Goal: Task Accomplishment & Management: Manage account settings

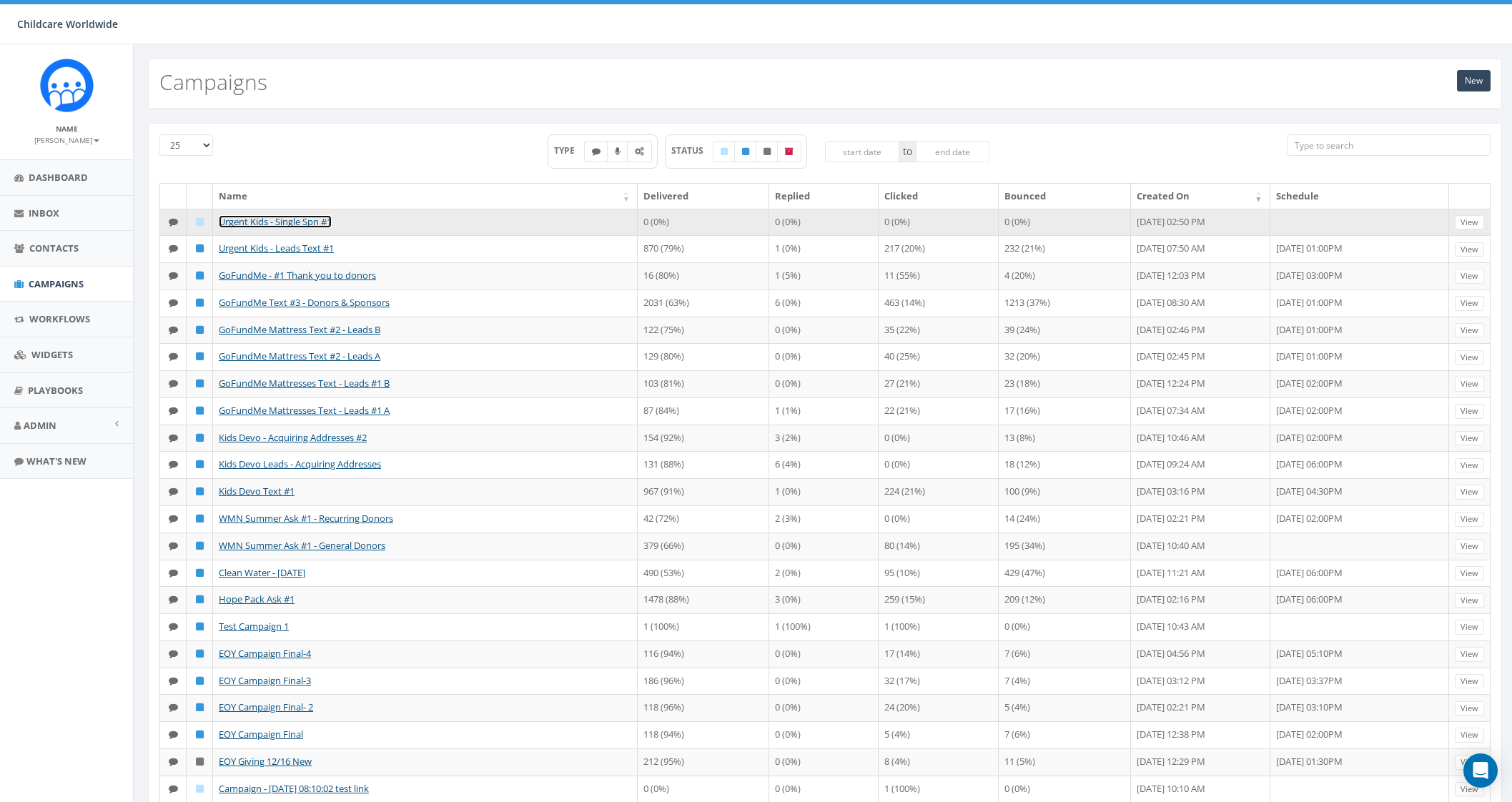
click at [307, 215] on link "Urgent Kids - Single Spn #1" at bounding box center [275, 222] width 113 height 13
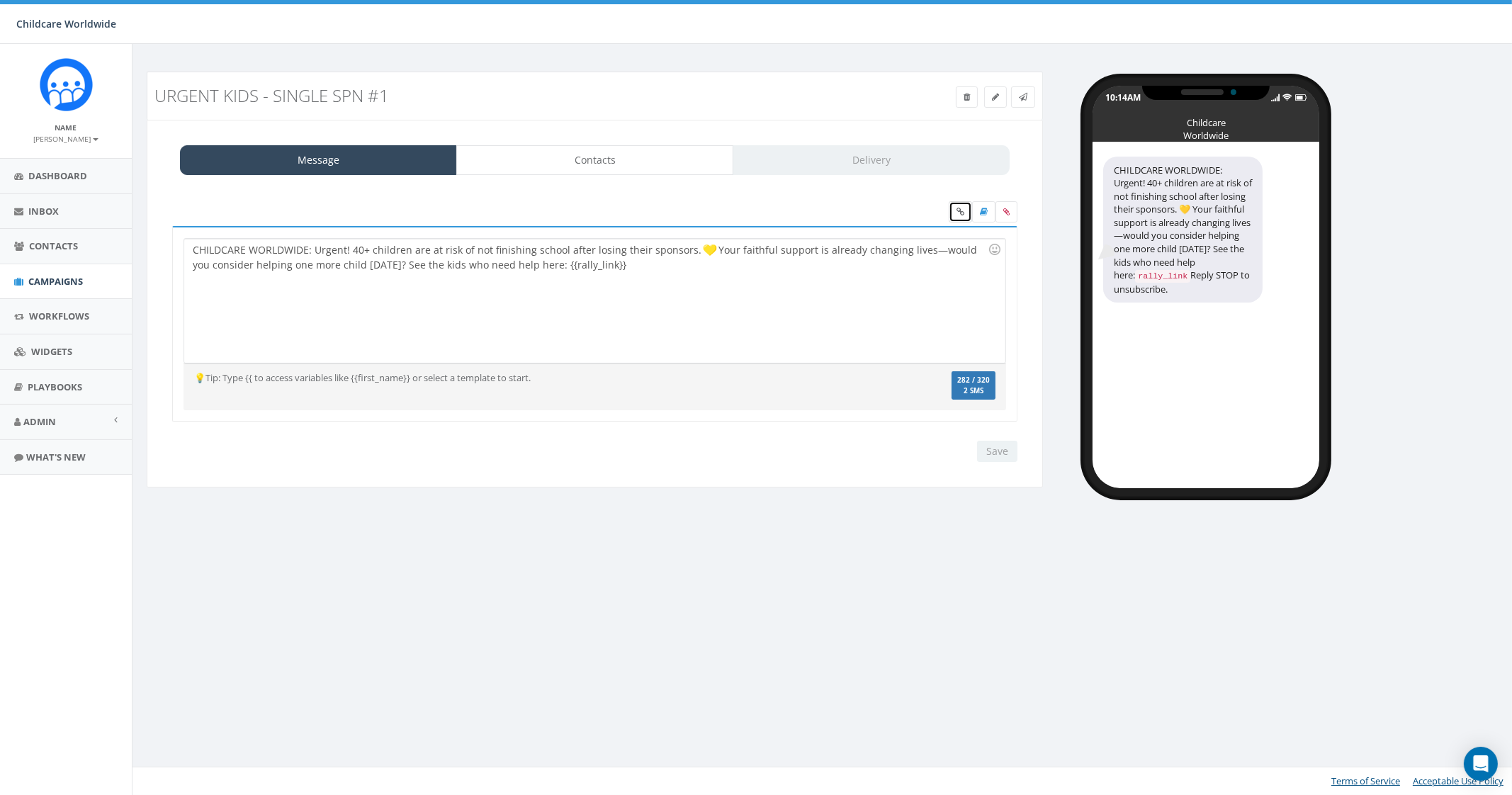
click at [962, 213] on icon at bounding box center [960, 211] width 8 height 9
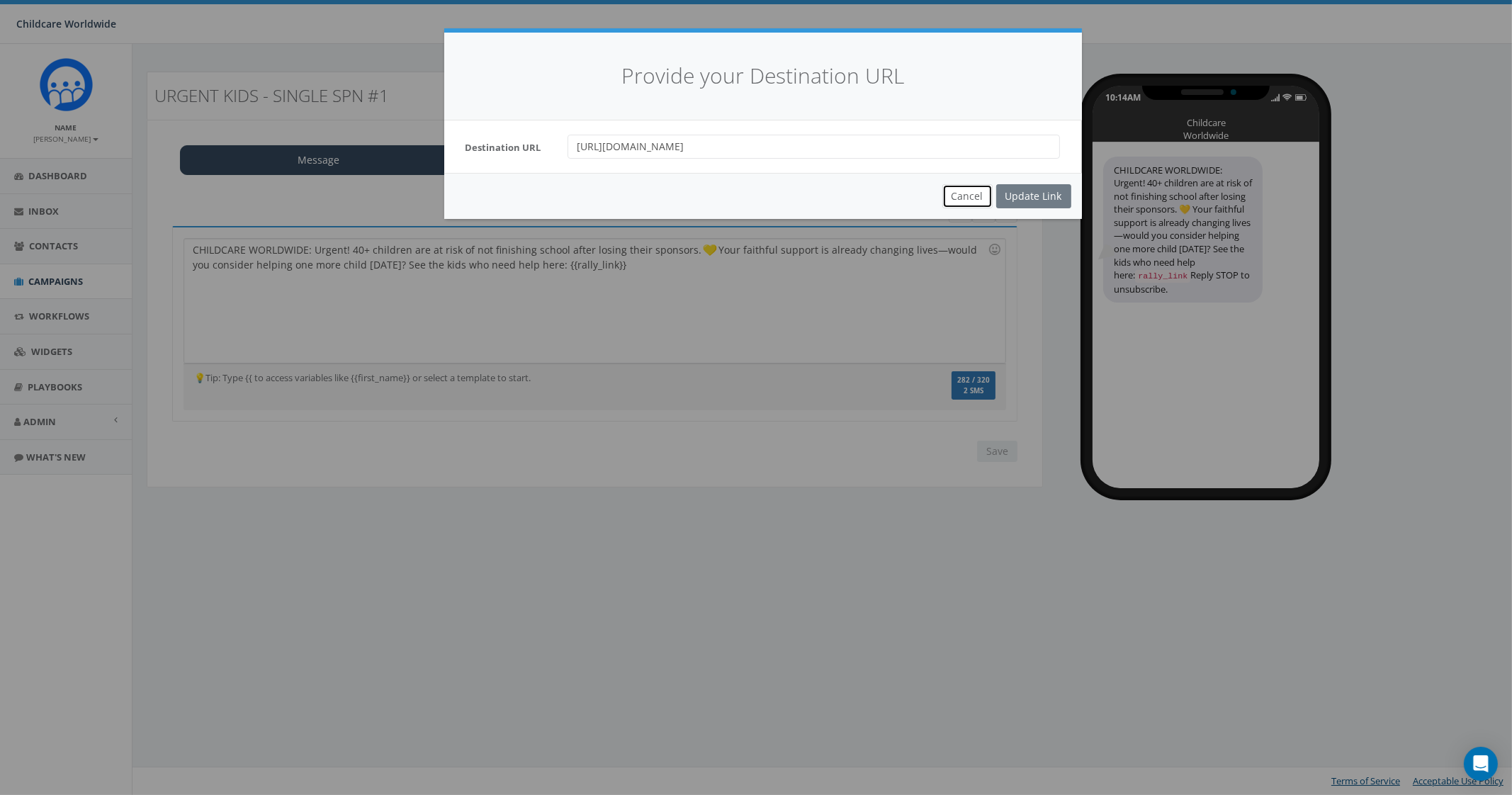
click at [964, 200] on button "Cancel" at bounding box center [967, 196] width 51 height 24
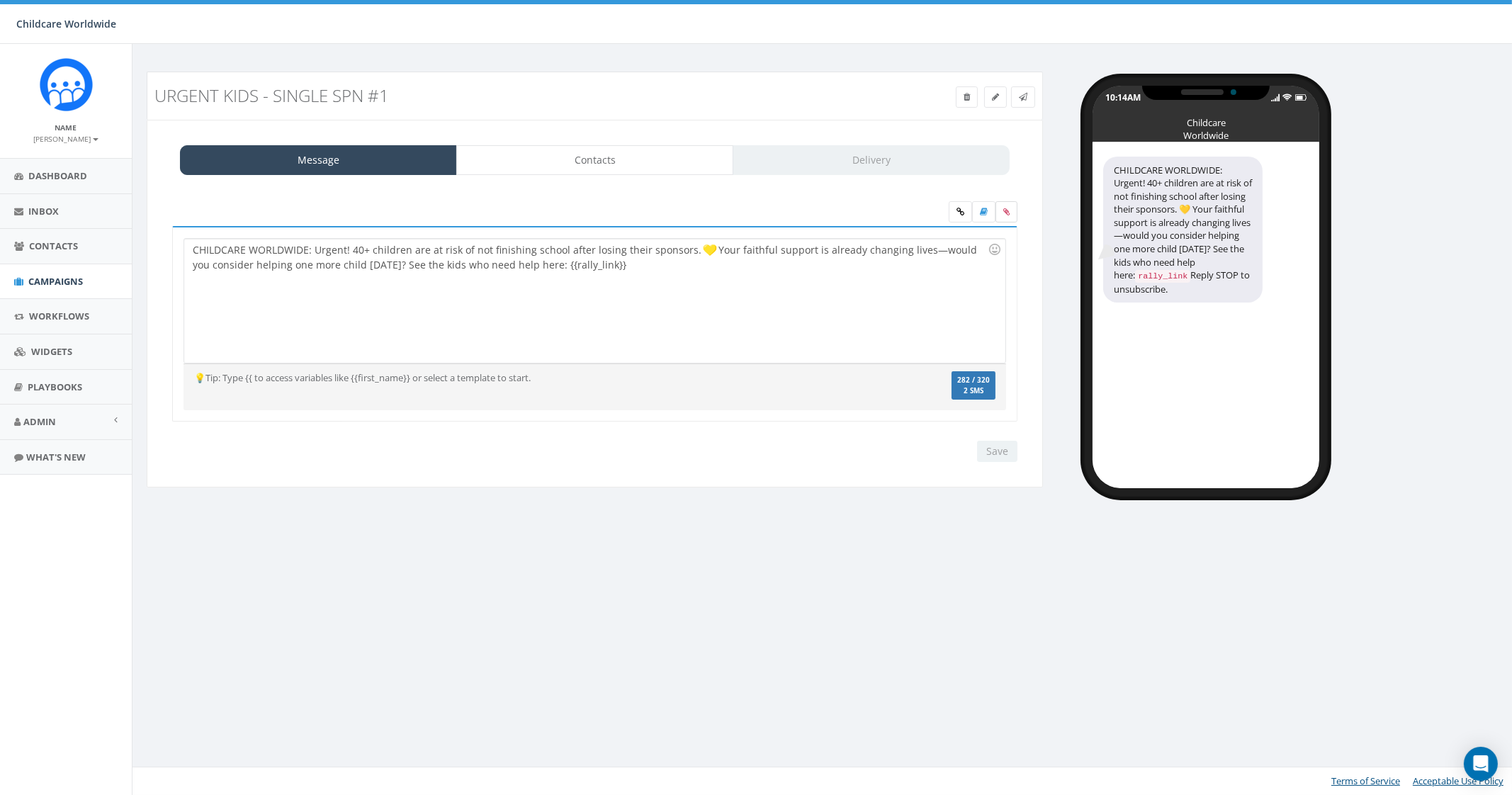
click at [1006, 210] on icon at bounding box center [1006, 211] width 6 height 9
click at [0, 0] on input "file" at bounding box center [0, 0] width 0 height 0
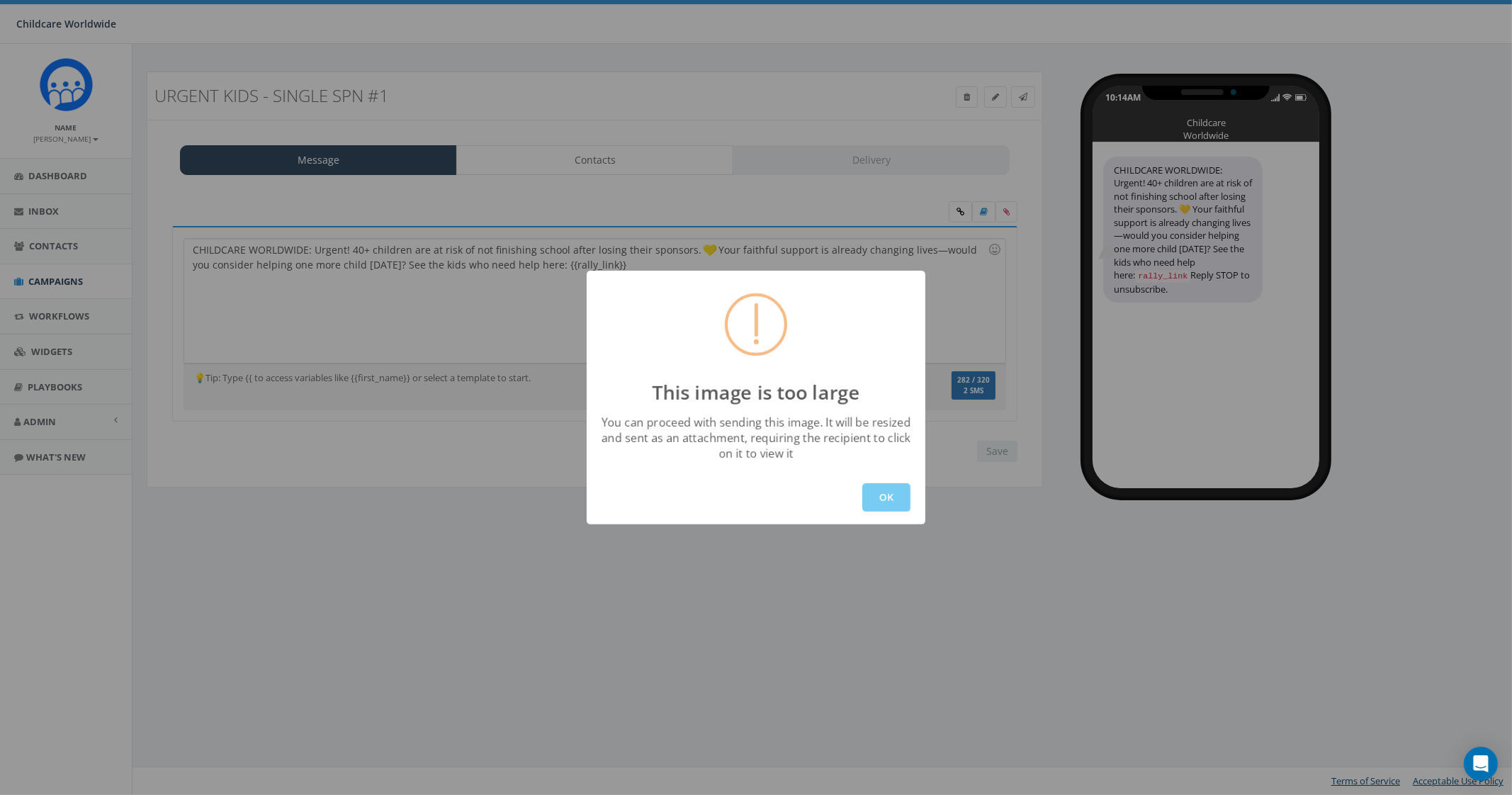
click at [883, 488] on button "OK" at bounding box center [886, 497] width 48 height 28
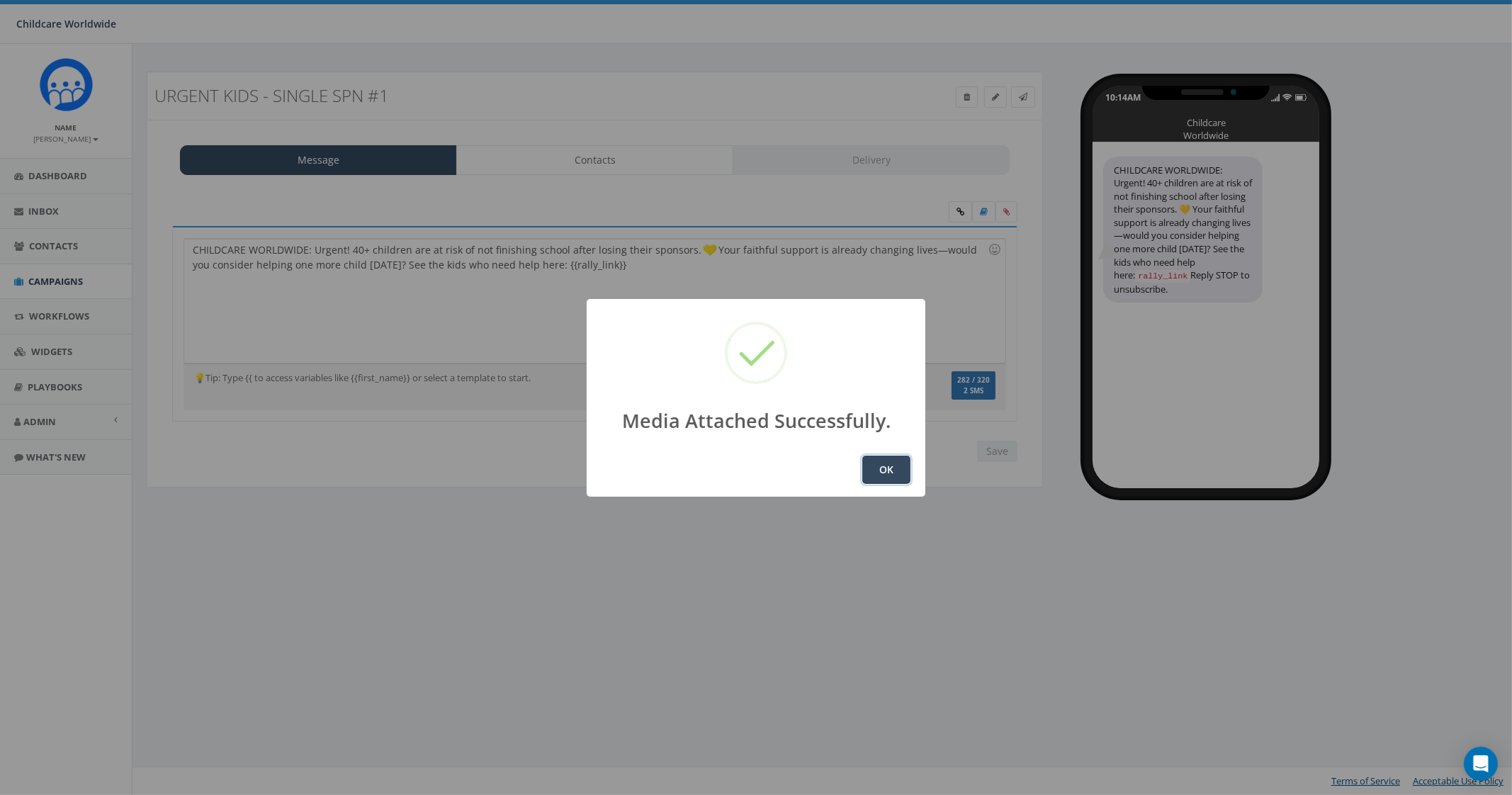
drag, startPoint x: 897, startPoint y: 473, endPoint x: 904, endPoint y: 500, distance: 27.9
click at [897, 473] on button "OK" at bounding box center [886, 470] width 48 height 28
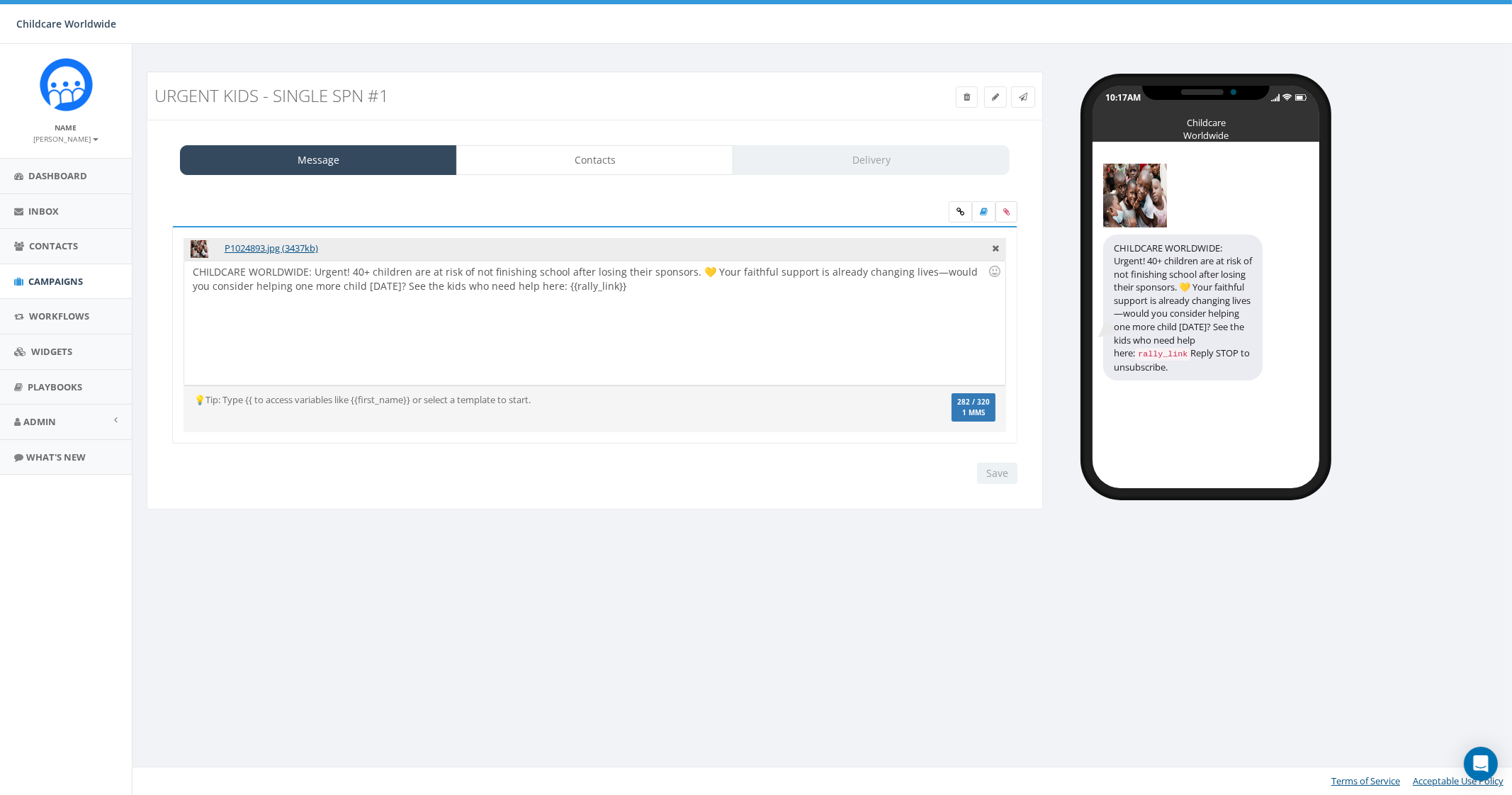
click at [1006, 207] on icon at bounding box center [1006, 211] width 6 height 9
click at [0, 0] on input "file" at bounding box center [0, 0] width 0 height 0
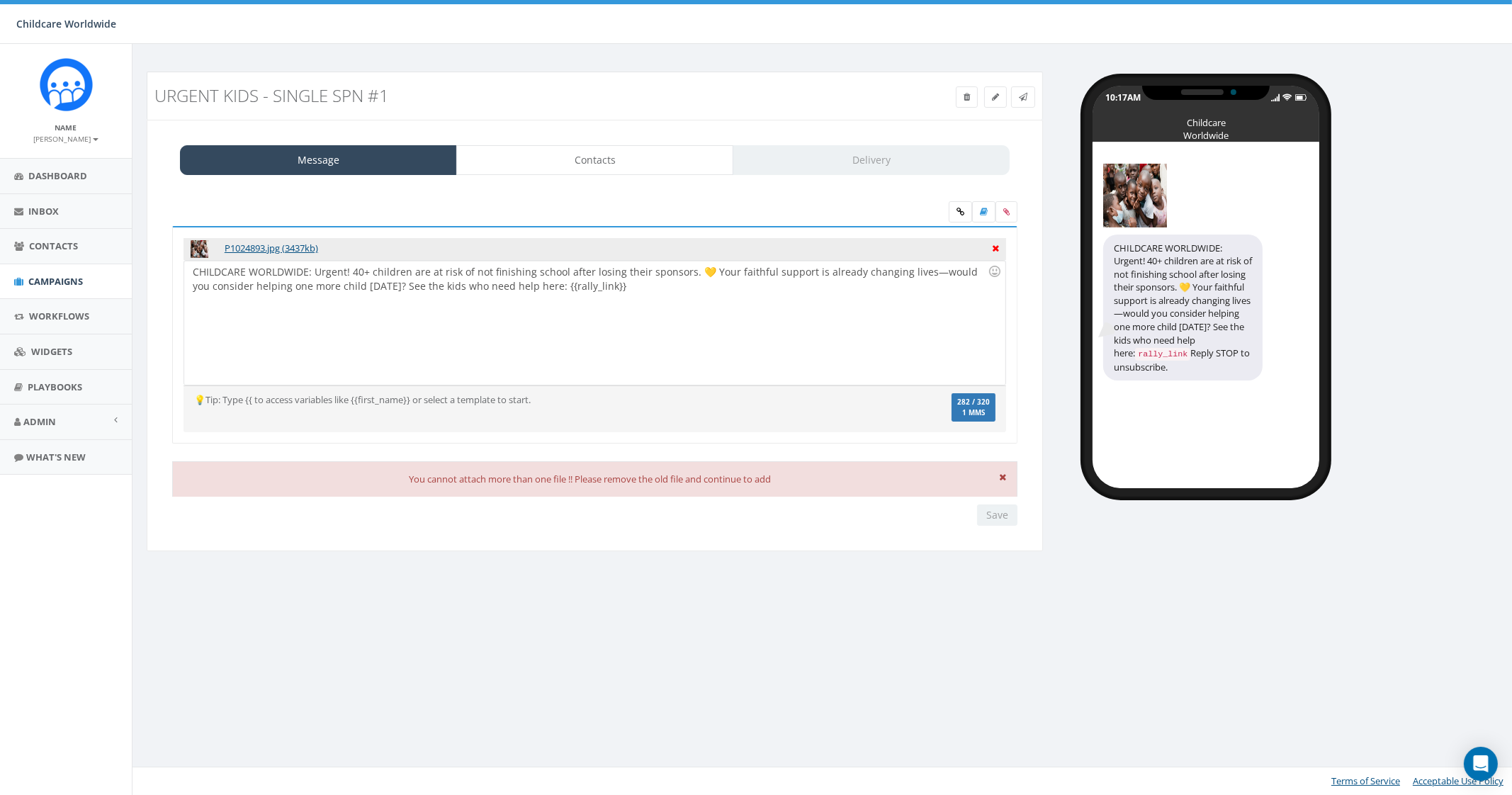
click at [999, 245] on icon at bounding box center [995, 246] width 7 height 12
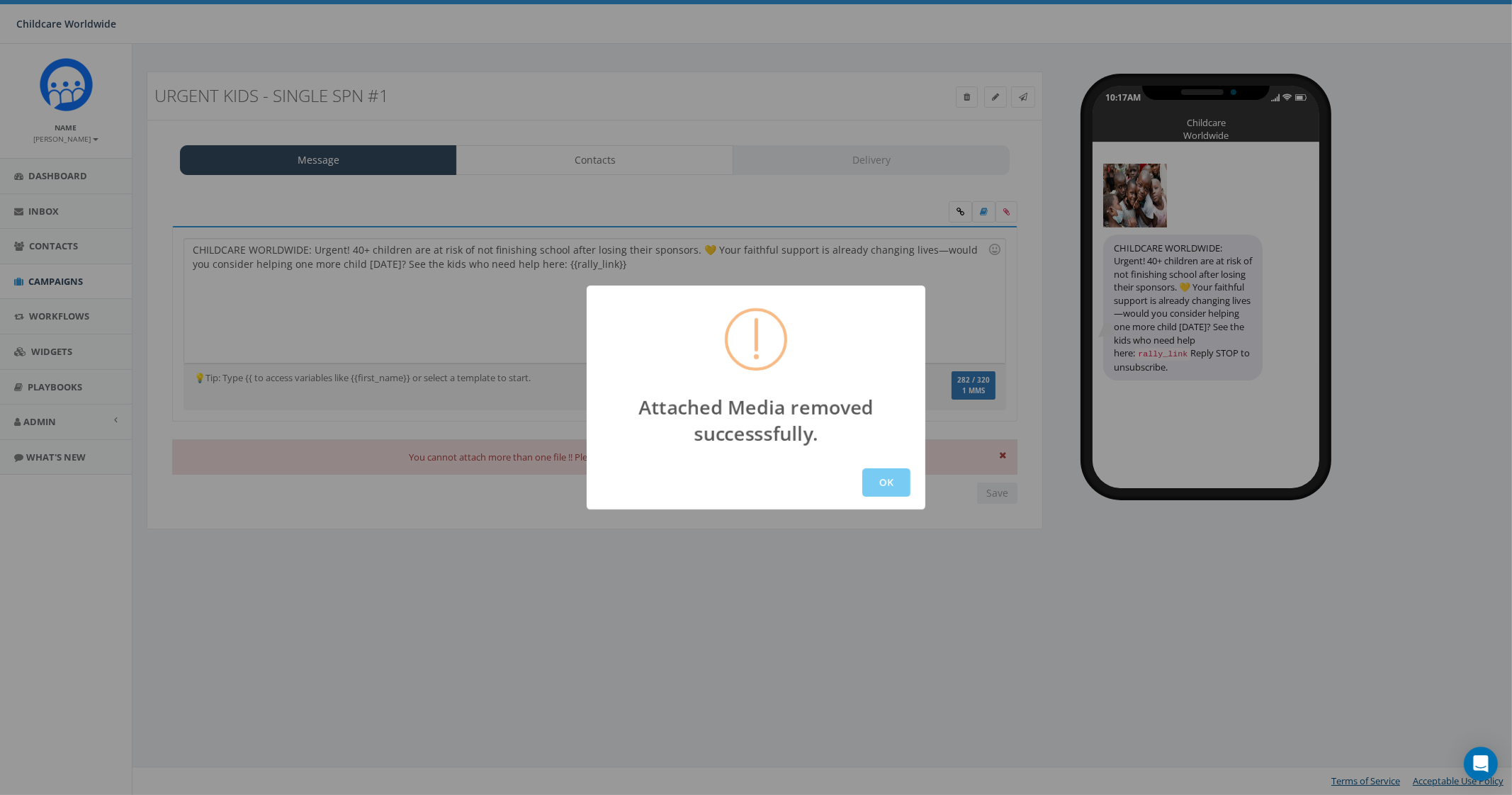
drag, startPoint x: 865, startPoint y: 477, endPoint x: 872, endPoint y: 462, distance: 16.6
click at [865, 477] on button "OK" at bounding box center [886, 482] width 48 height 28
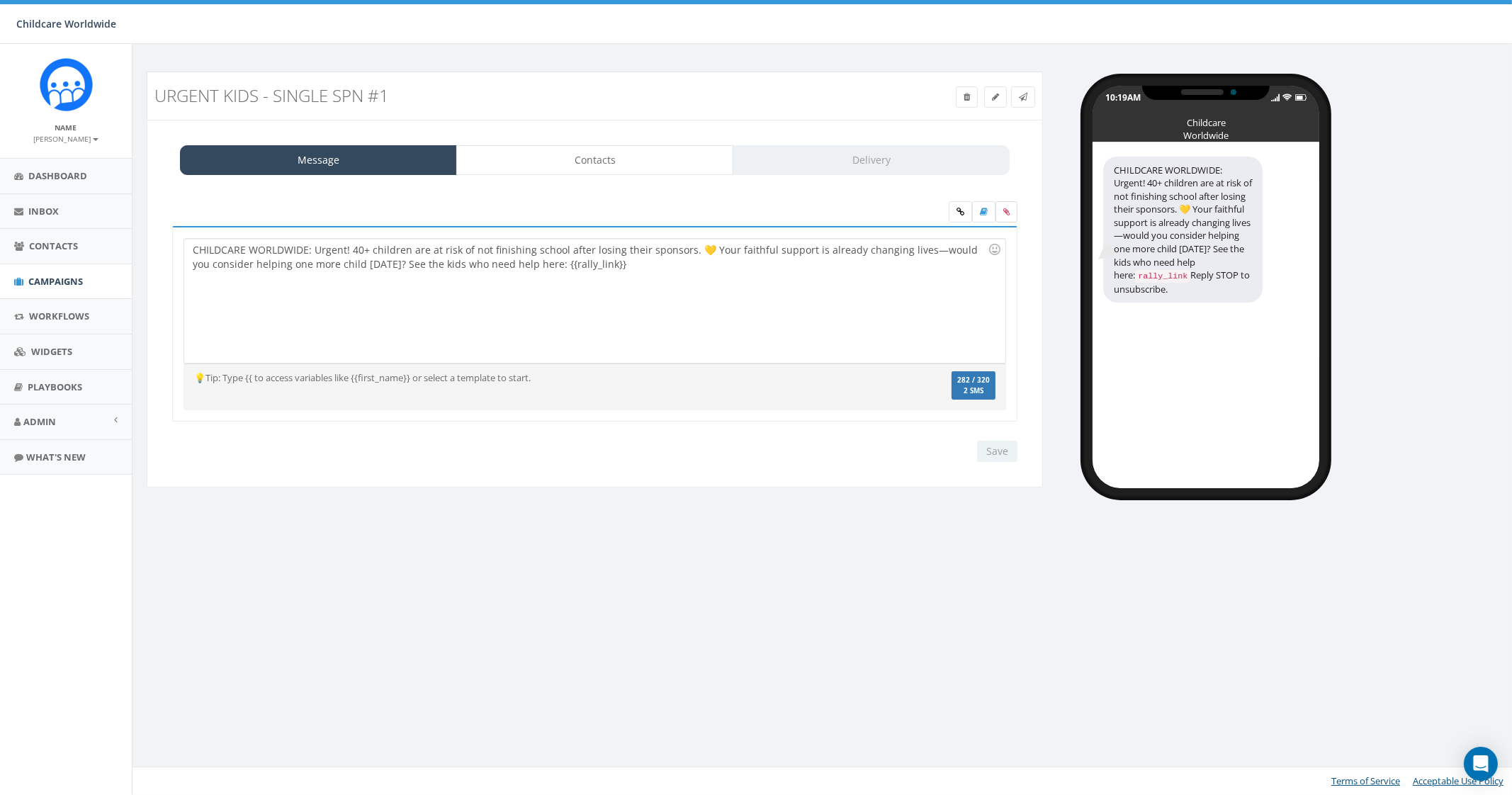
click at [1005, 210] on icon at bounding box center [1006, 211] width 6 height 9
click at [0, 0] on input "file" at bounding box center [0, 0] width 0 height 0
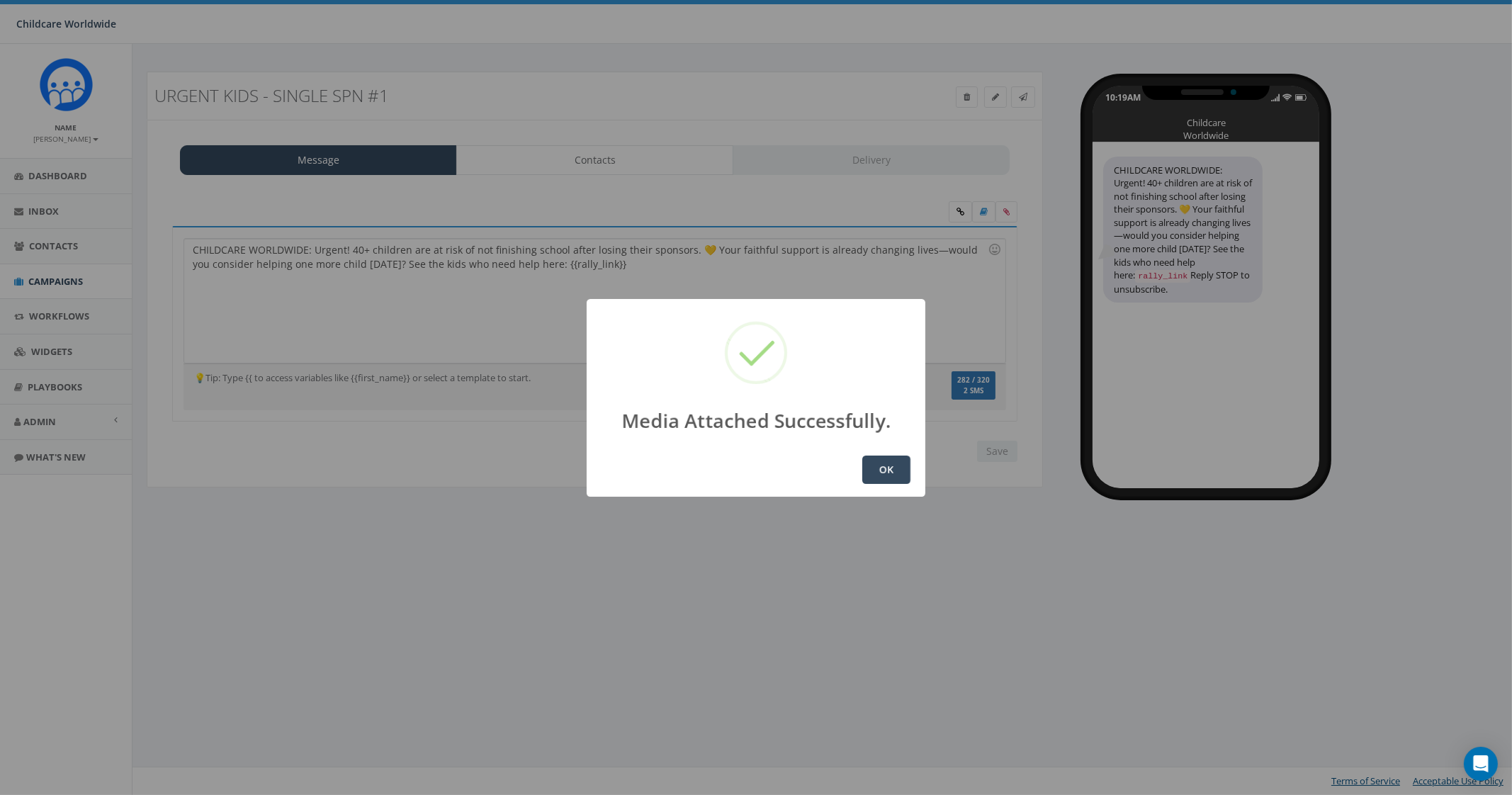
click at [886, 459] on button "OK" at bounding box center [886, 470] width 48 height 28
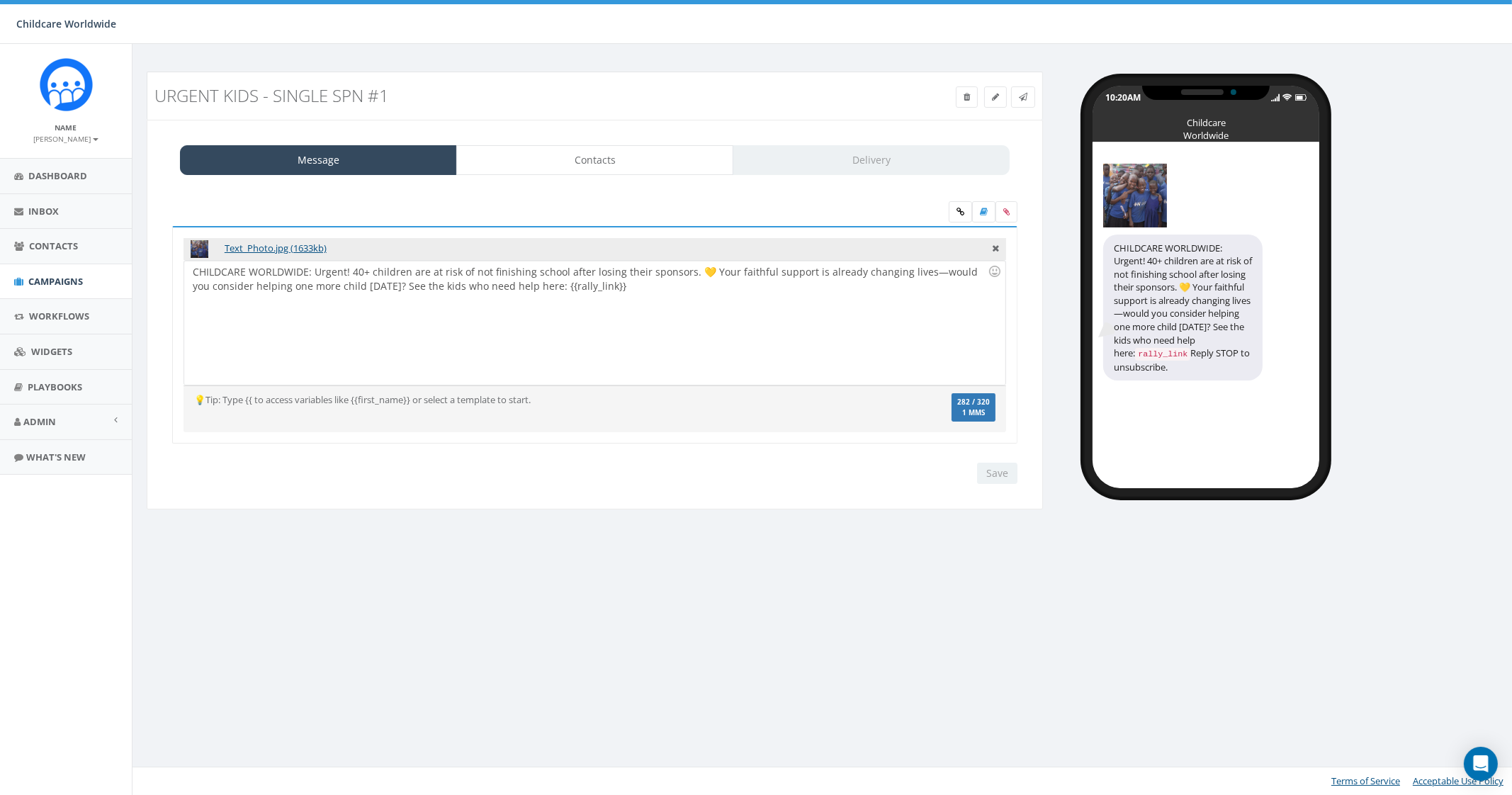
drag, startPoint x: 564, startPoint y: 270, endPoint x: 593, endPoint y: 274, distance: 29.3
click at [564, 270] on div "CHILDCARE WORLDWIDE: Urgent! 40+ children are at risk of not finishing school a…" at bounding box center [594, 323] width 820 height 124
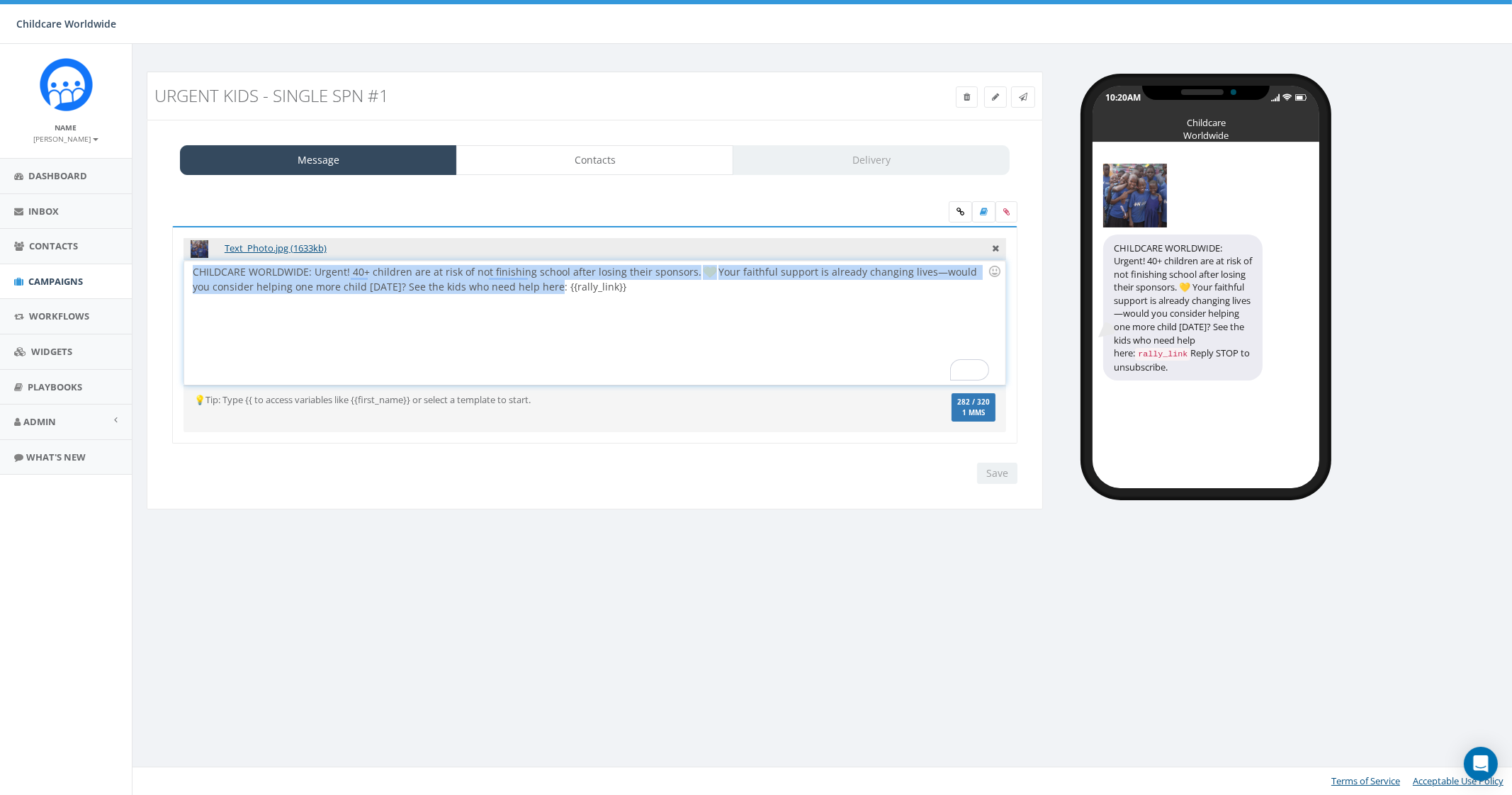
drag, startPoint x: 527, startPoint y: 290, endPoint x: 177, endPoint y: 253, distance: 352.0
click at [177, 253] on div "Text_Photo.jpg (1633kb) CHILDCARE WORLDWIDE: Urgent! 40+ children are at risk o…" at bounding box center [594, 335] width 845 height 218
copy div "CHILDCARE WORLDWIDE: Urgent! 40+ children are at risk of not finishing school a…"
click at [238, 270] on div "CHILDCARE WORLDWIDE: Urgent! 40+ children are at risk of not finishing school a…" at bounding box center [594, 323] width 820 height 124
click at [205, 272] on div "CHILDCARE WORLDWIDE: Urgent! 40+ children are at risk of not finishing school a…" at bounding box center [594, 323] width 820 height 124
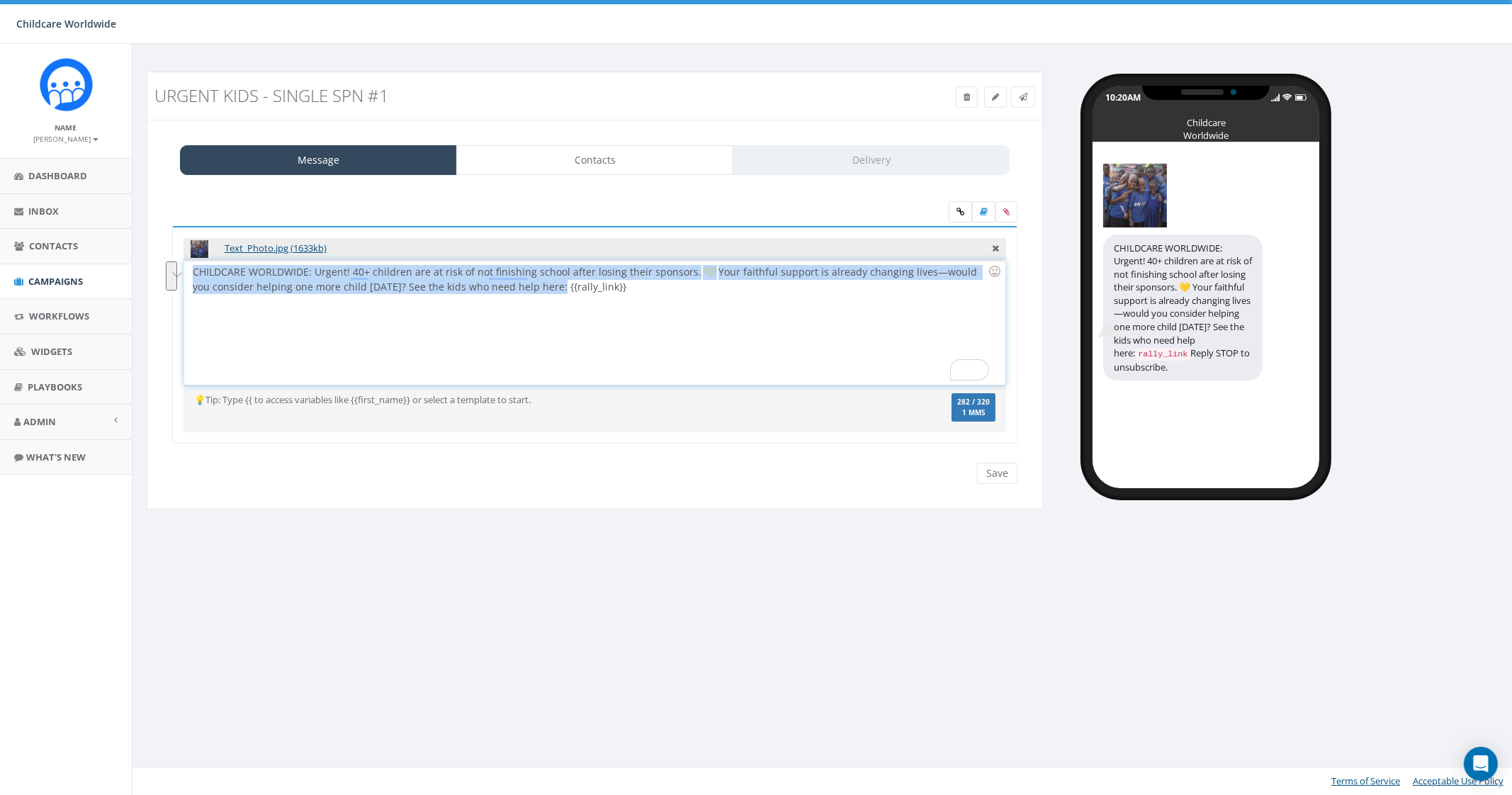
drag, startPoint x: 195, startPoint y: 267, endPoint x: 528, endPoint y: 302, distance: 334.8
click at [528, 302] on div "CHILDCARE WORLDWIDE: Urgent! 40+ children are at risk of not finishing school a…" at bounding box center [594, 323] width 820 height 124
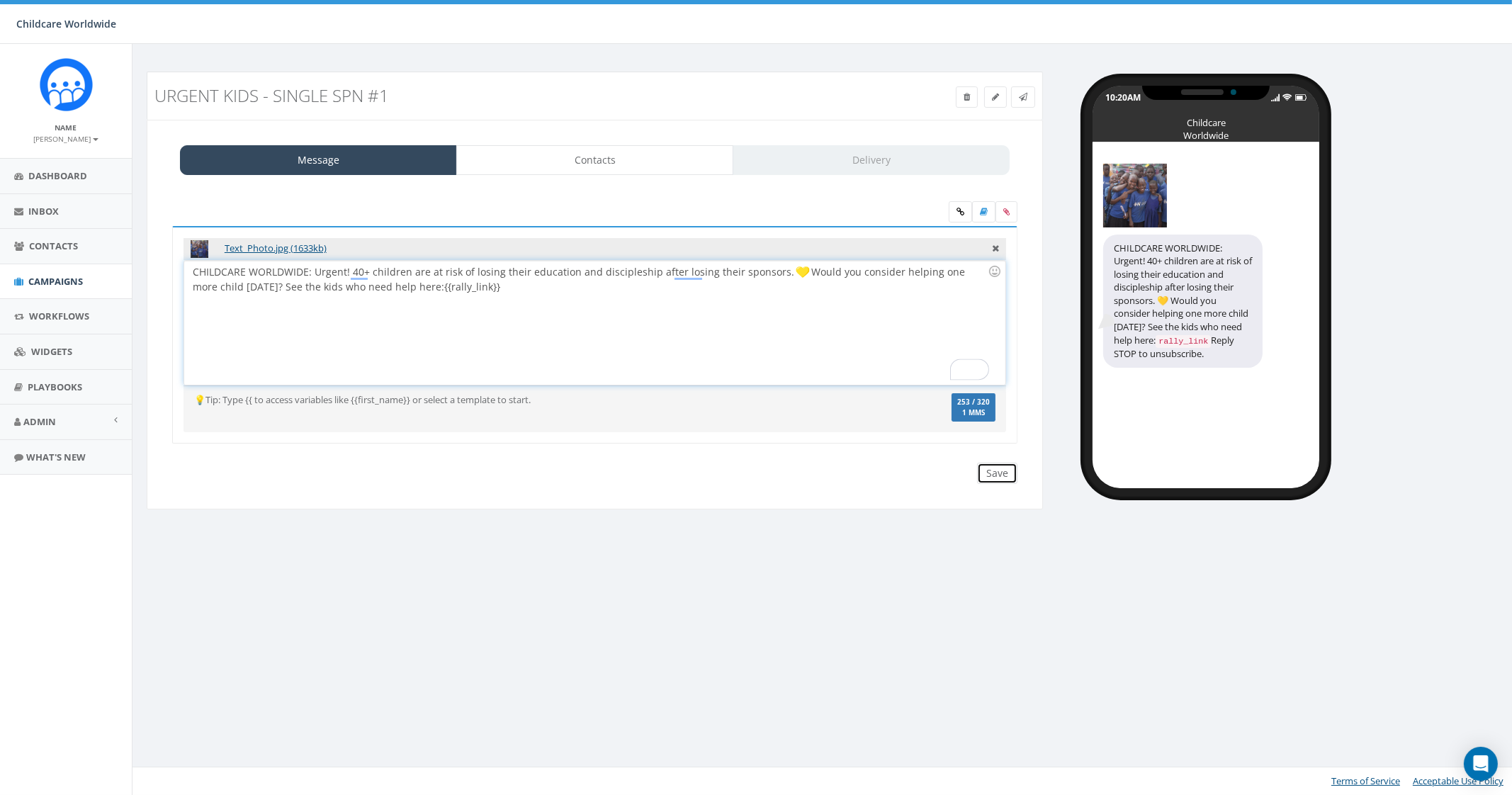
drag, startPoint x: 996, startPoint y: 475, endPoint x: 982, endPoint y: 473, distance: 14.1
click at [996, 475] on input "Save" at bounding box center [997, 473] width 41 height 21
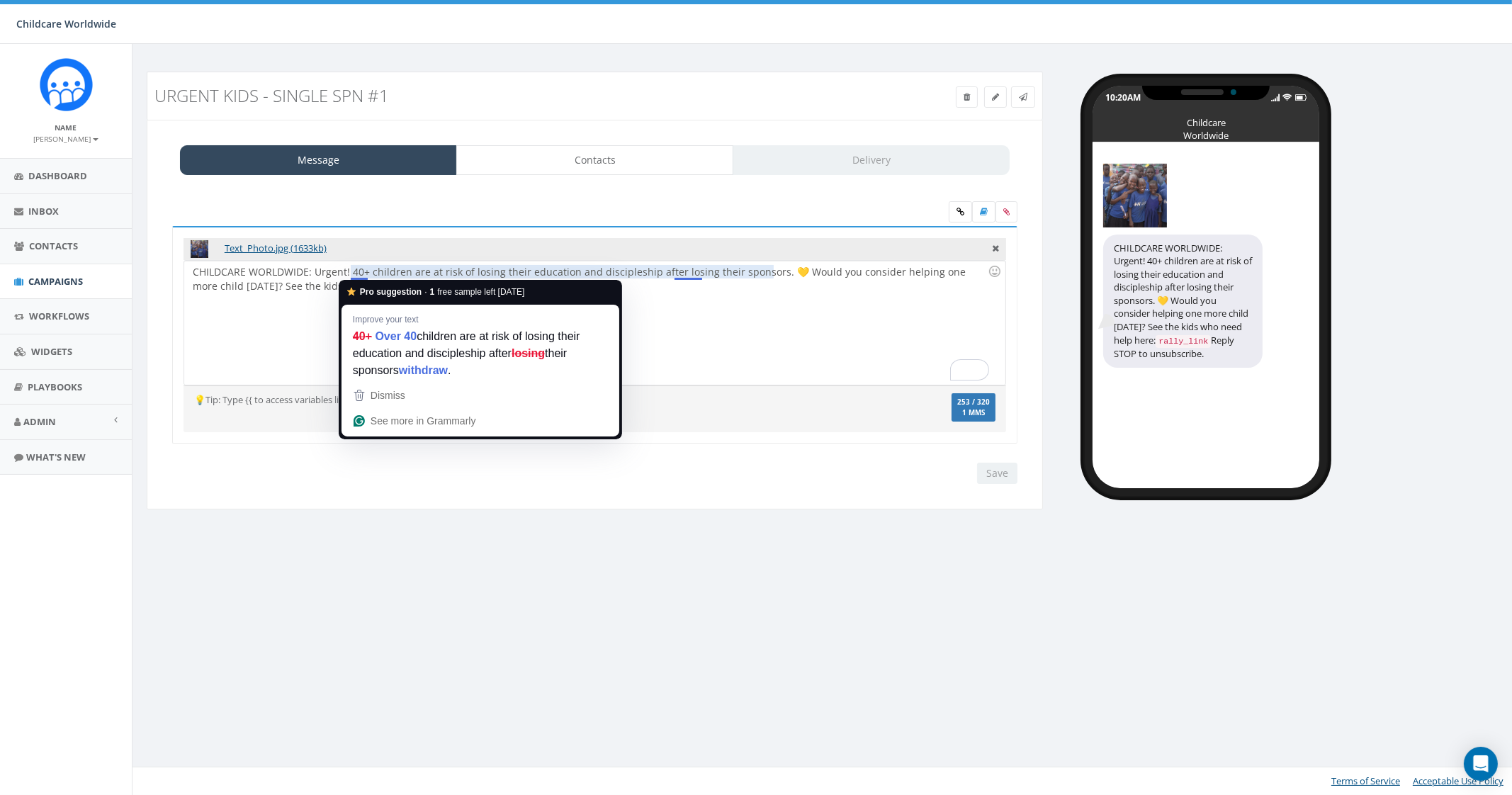
click at [365, 270] on div "CHILDCARE WORLDWIDE: Urgent! 40+ children are at risk of losing their education…" at bounding box center [594, 323] width 820 height 124
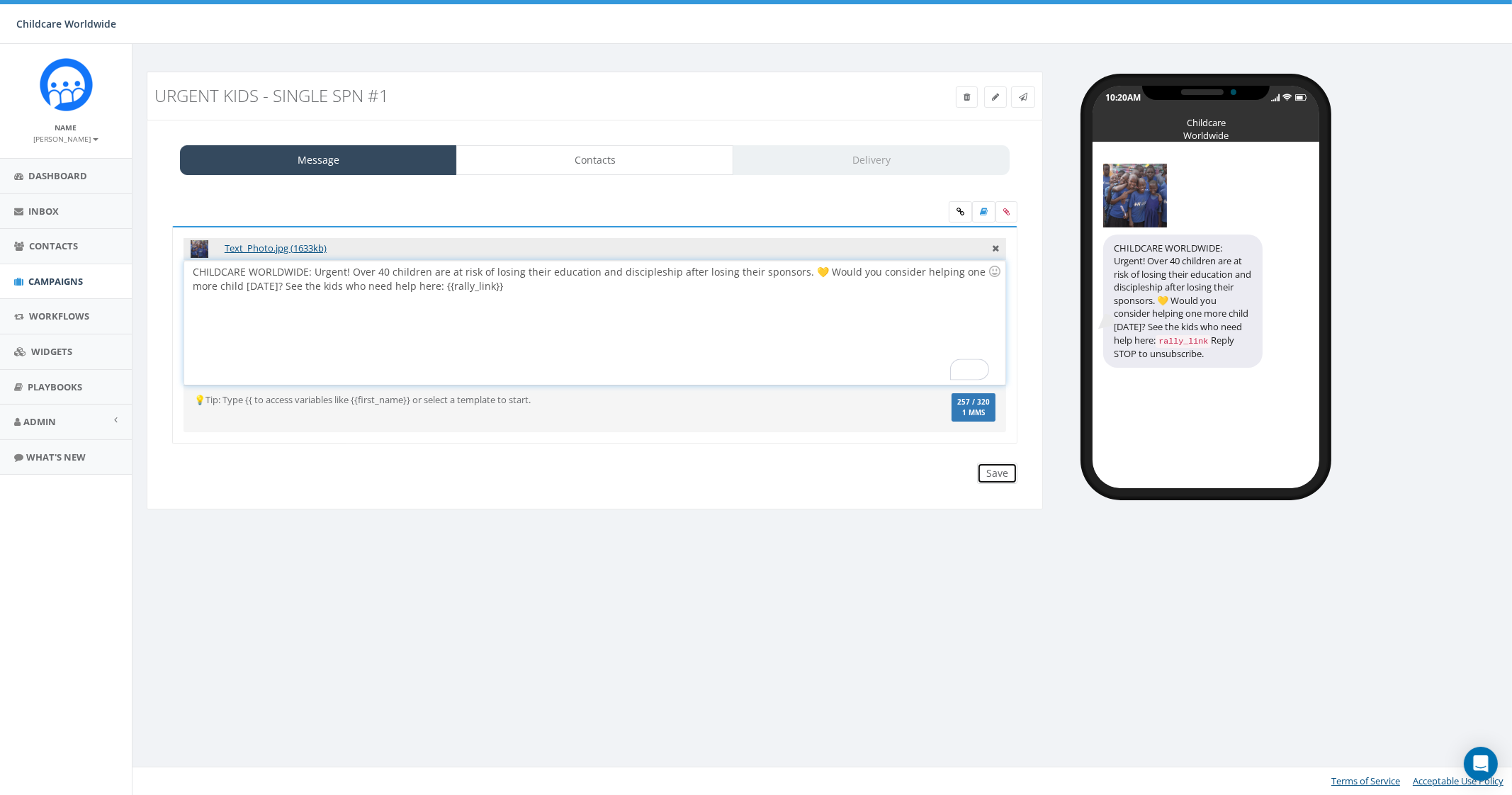
click at [997, 469] on input "Save" at bounding box center [997, 473] width 41 height 21
click at [587, 298] on div "CHILDCARE WORLDWIDE: Urgent! Over 40 children are at risk of losing their educa…" at bounding box center [594, 323] width 820 height 124
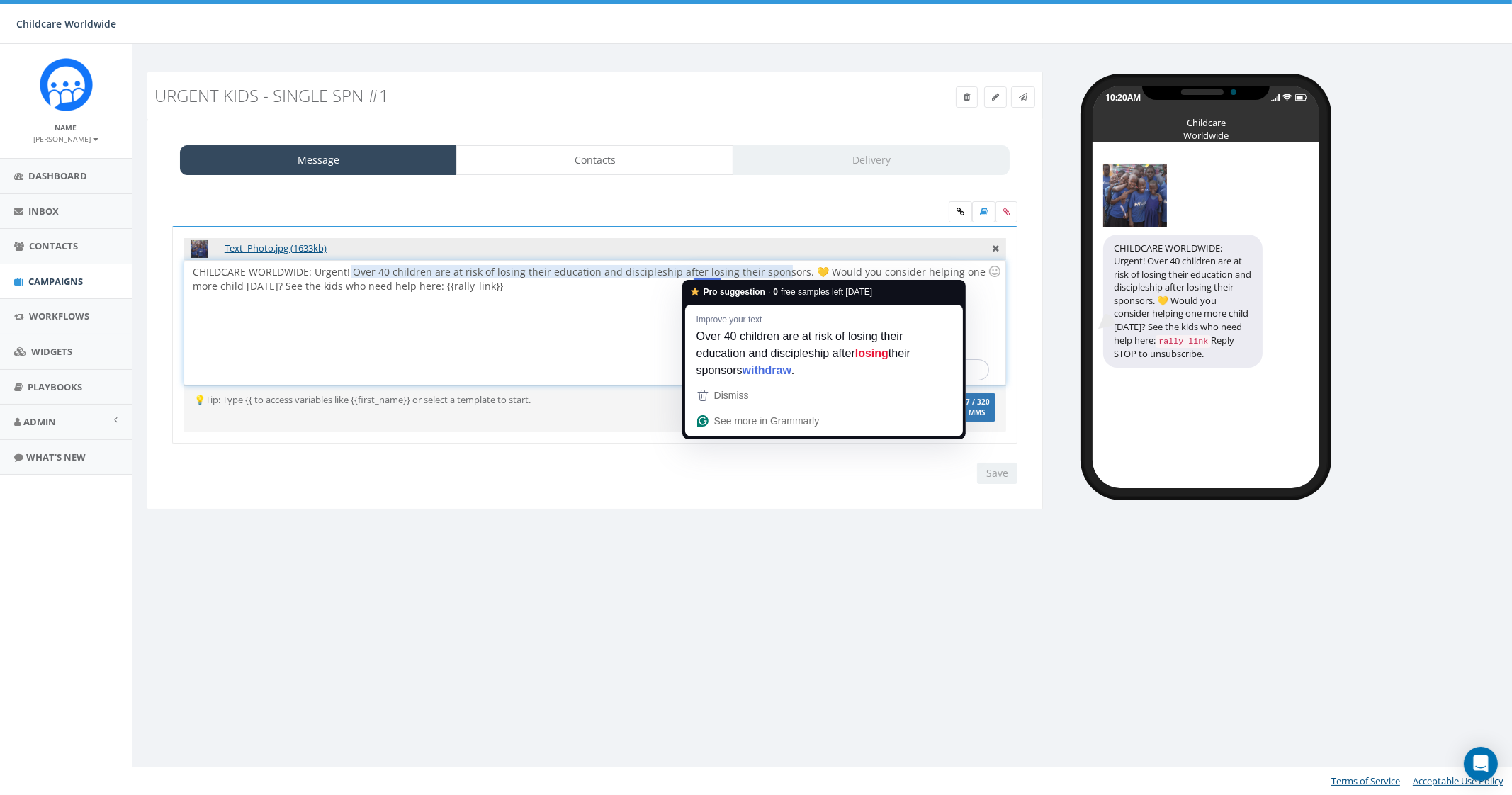
click at [625, 296] on div "CHILDCARE WORLDWIDE: Urgent! Over 40 children are at risk of losing their educa…" at bounding box center [594, 323] width 820 height 124
click at [486, 324] on div "CHILDCARE WORLDWIDE: Urgent! Over 40 children are at risk of losing their educa…" at bounding box center [594, 323] width 820 height 124
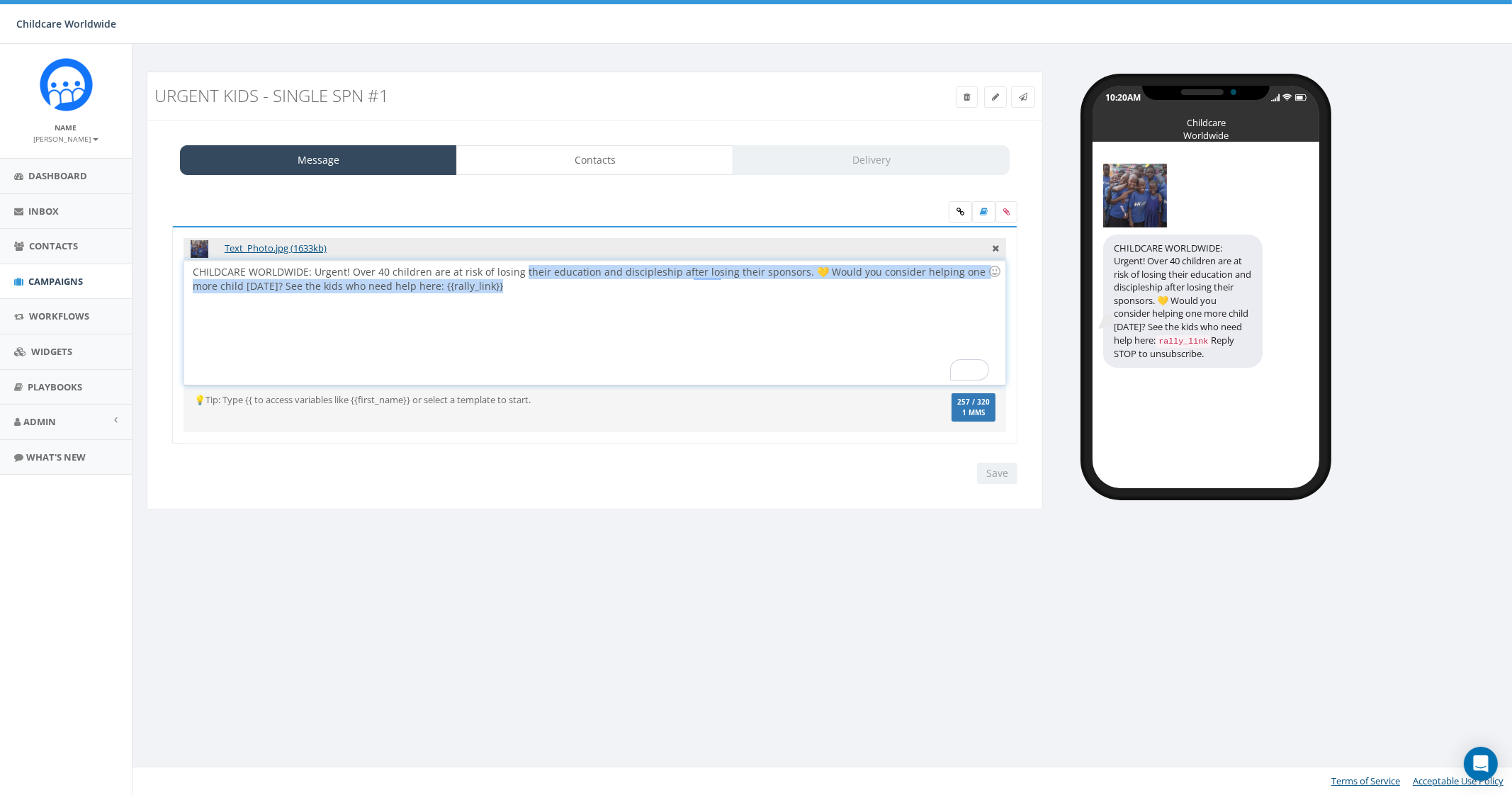
drag, startPoint x: 517, startPoint y: 274, endPoint x: 484, endPoint y: 281, distance: 33.7
click at [484, 281] on div "CHILDCARE WORLDWIDE: Urgent! Over 40 children are at risk of losing their educa…" at bounding box center [594, 323] width 820 height 124
click at [499, 280] on div "CHILDCARE WORLDWIDE: Urgent! Over 40 children are at risk of losing their educa…" at bounding box center [594, 323] width 820 height 124
drag, startPoint x: 462, startPoint y: 285, endPoint x: 140, endPoint y: 256, distance: 323.3
click at [140, 256] on div "Urgent Kids - Single Spn #1 Test Message Status: Message Contacts Delivery Text…" at bounding box center [595, 300] width 918 height 457
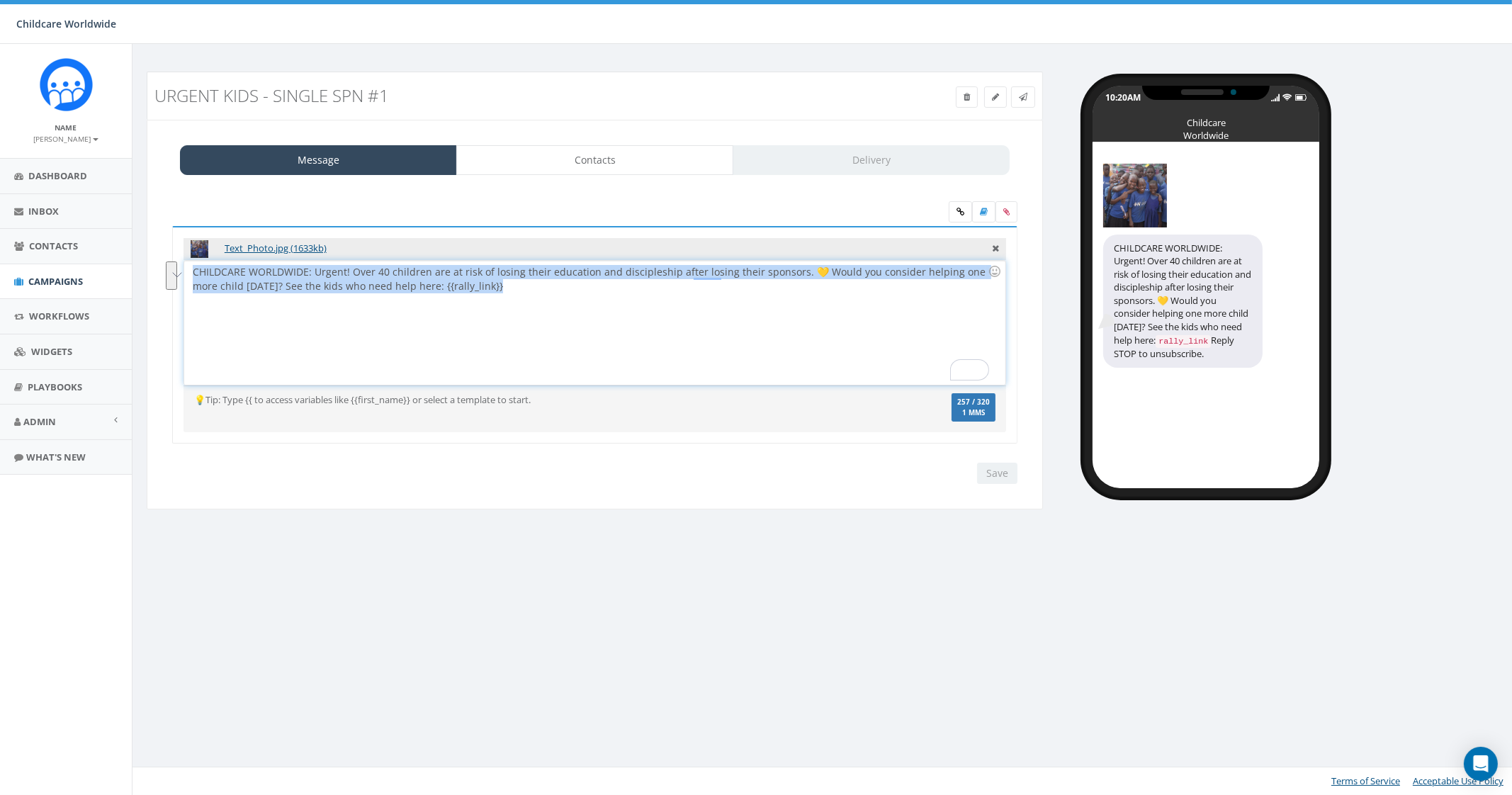
copy div "CHILDCARE WORLDWIDE: Urgent! Over 40 children are at risk of losing their educa…"
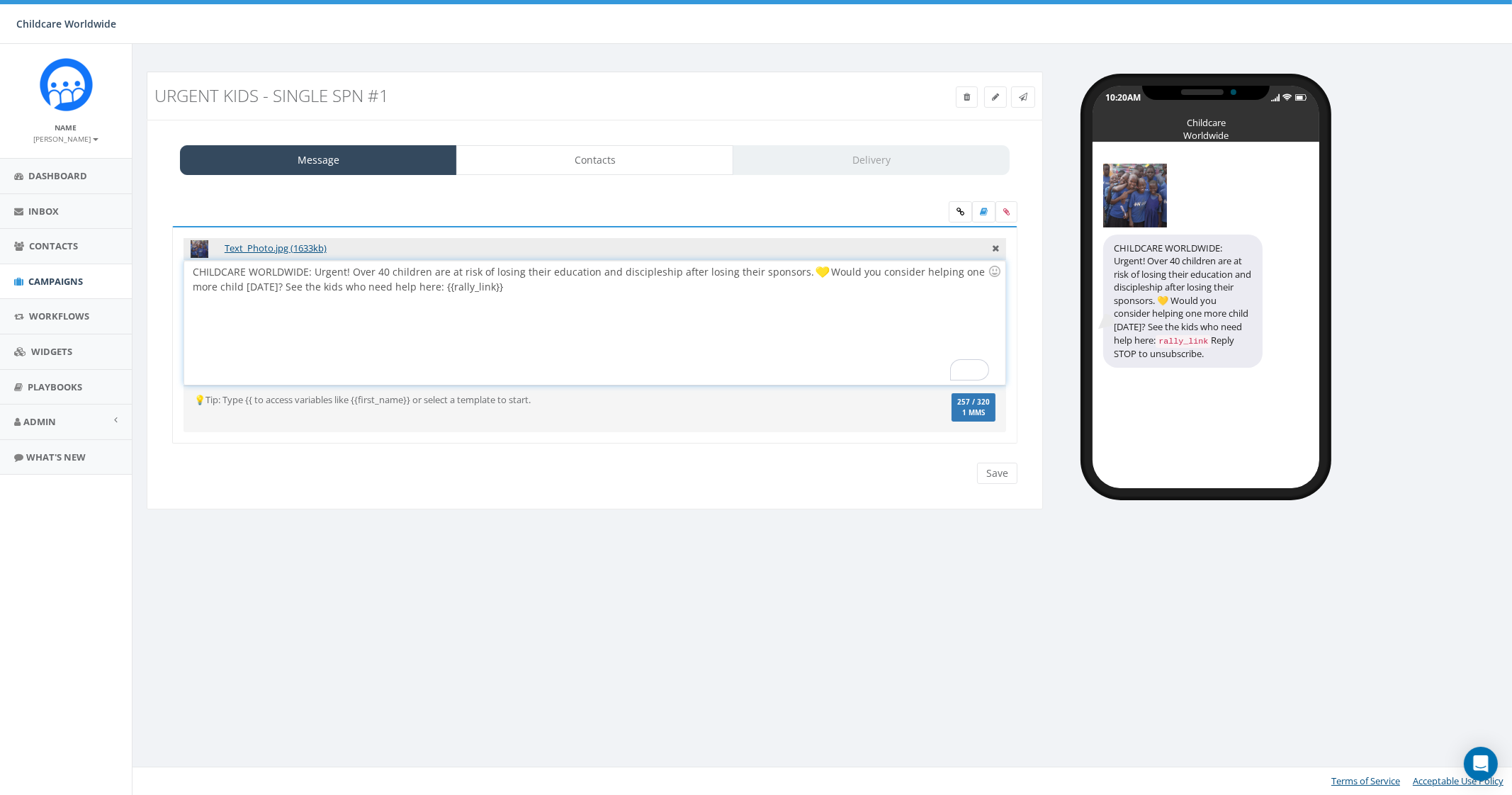
drag, startPoint x: 255, startPoint y: 281, endPoint x: 238, endPoint y: 278, distance: 17.3
click at [248, 279] on div "CHILDCARE WORLDWIDE: Urgent! Over 40 children are at risk of losing their educa…" at bounding box center [594, 323] width 820 height 124
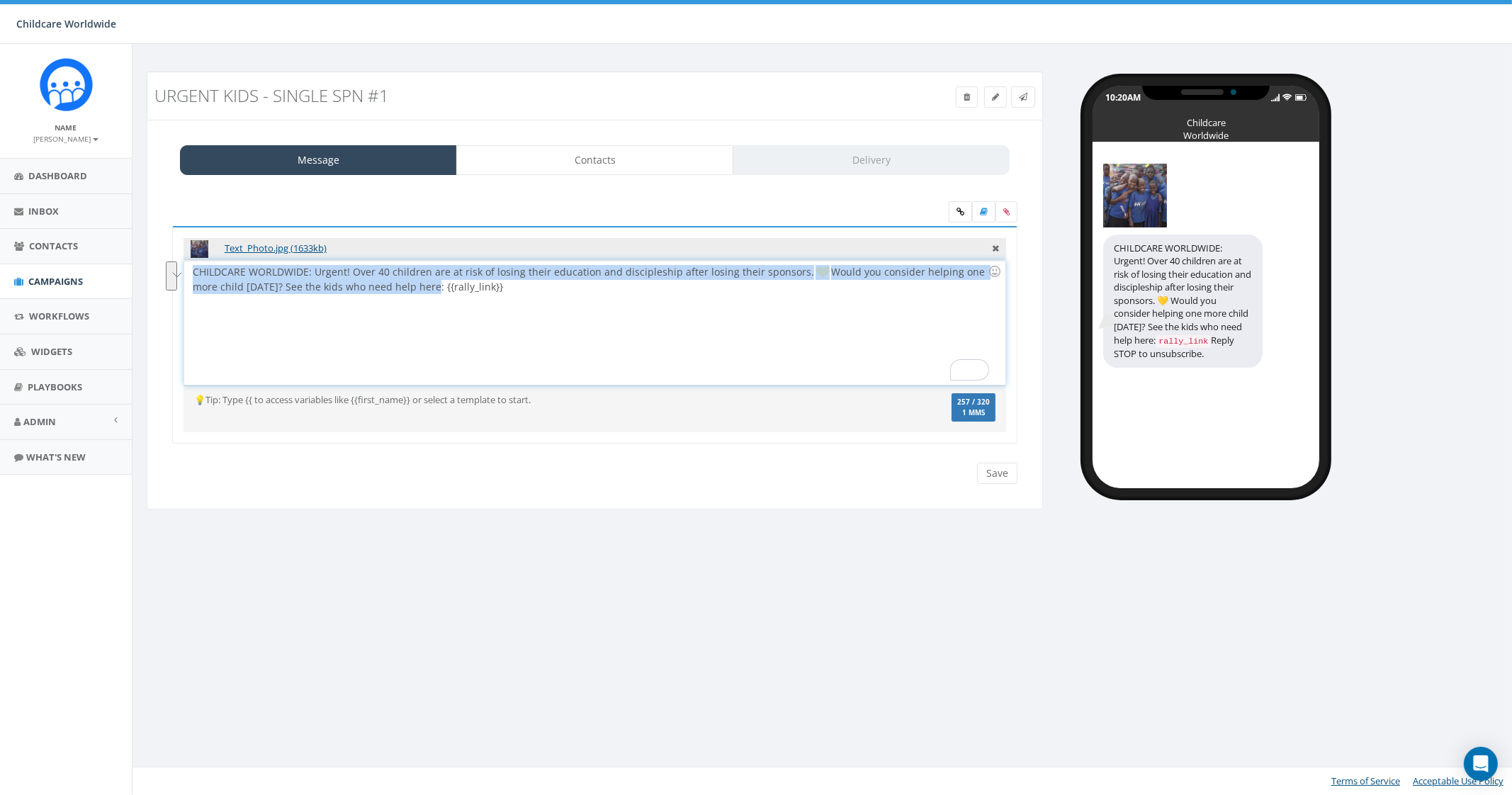
drag, startPoint x: 192, startPoint y: 270, endPoint x: 428, endPoint y: 295, distance: 237.3
click at [428, 295] on div "CHILDCARE WORLDWIDE: Urgent! Over 40 children are at risk of losing their educa…" at bounding box center [594, 323] width 820 height 124
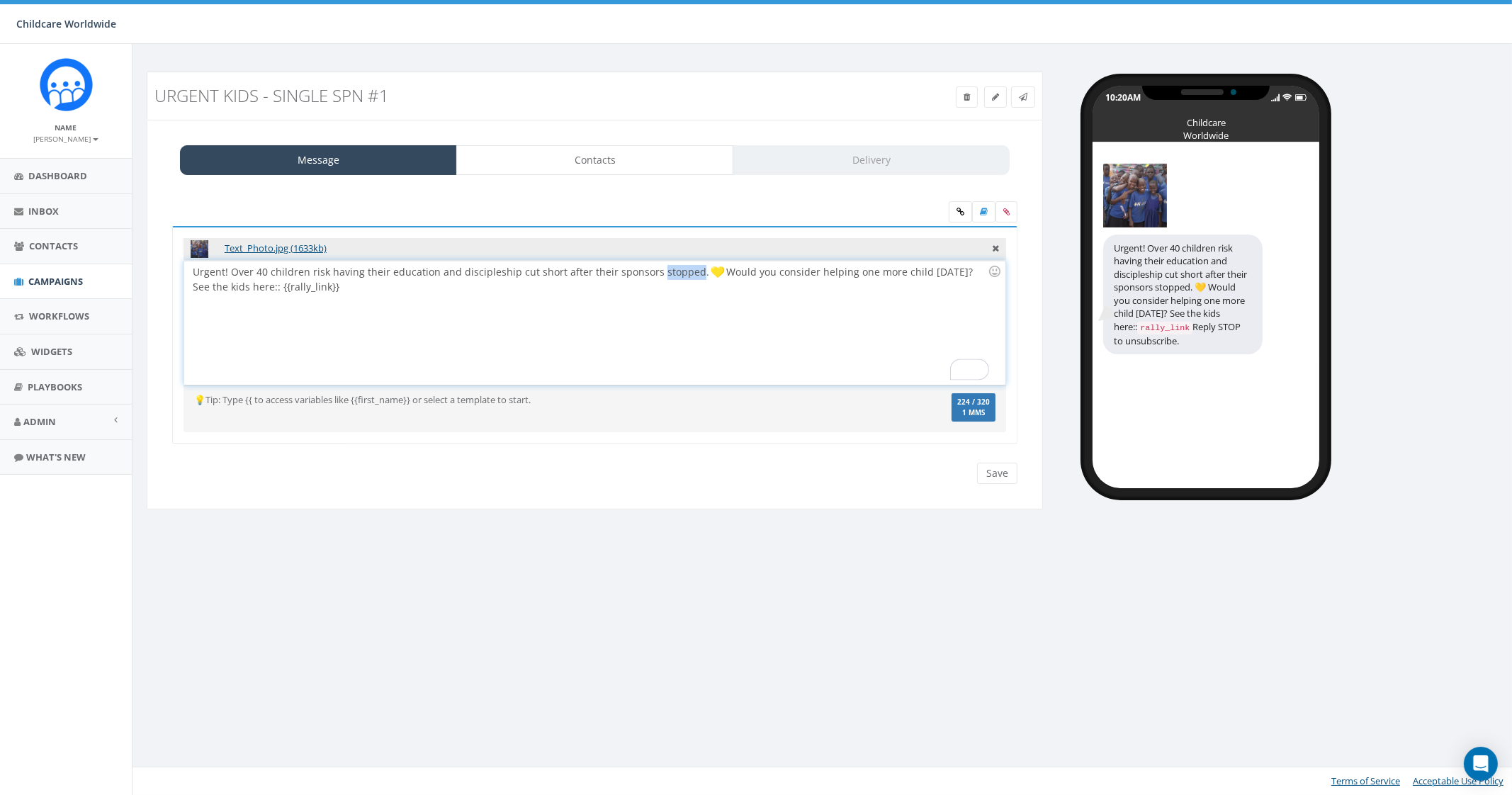
drag, startPoint x: 648, startPoint y: 274, endPoint x: 684, endPoint y: 275, distance: 36.0
click at [684, 275] on div "Urgent! Over 40 children risk having their education and discipleship cut short…" at bounding box center [594, 323] width 820 height 124
click at [738, 313] on div "Urgent! Over 40 children risk having their education and discipleship cut short…" at bounding box center [594, 323] width 820 height 124
click at [409, 293] on div "Urgent! Over 40 children risk having their education and discipleship cut short…" at bounding box center [594, 323] width 820 height 124
click at [285, 285] on div "Urgent! Over 40 children risk having their education and discipleship cut short…" at bounding box center [594, 323] width 820 height 124
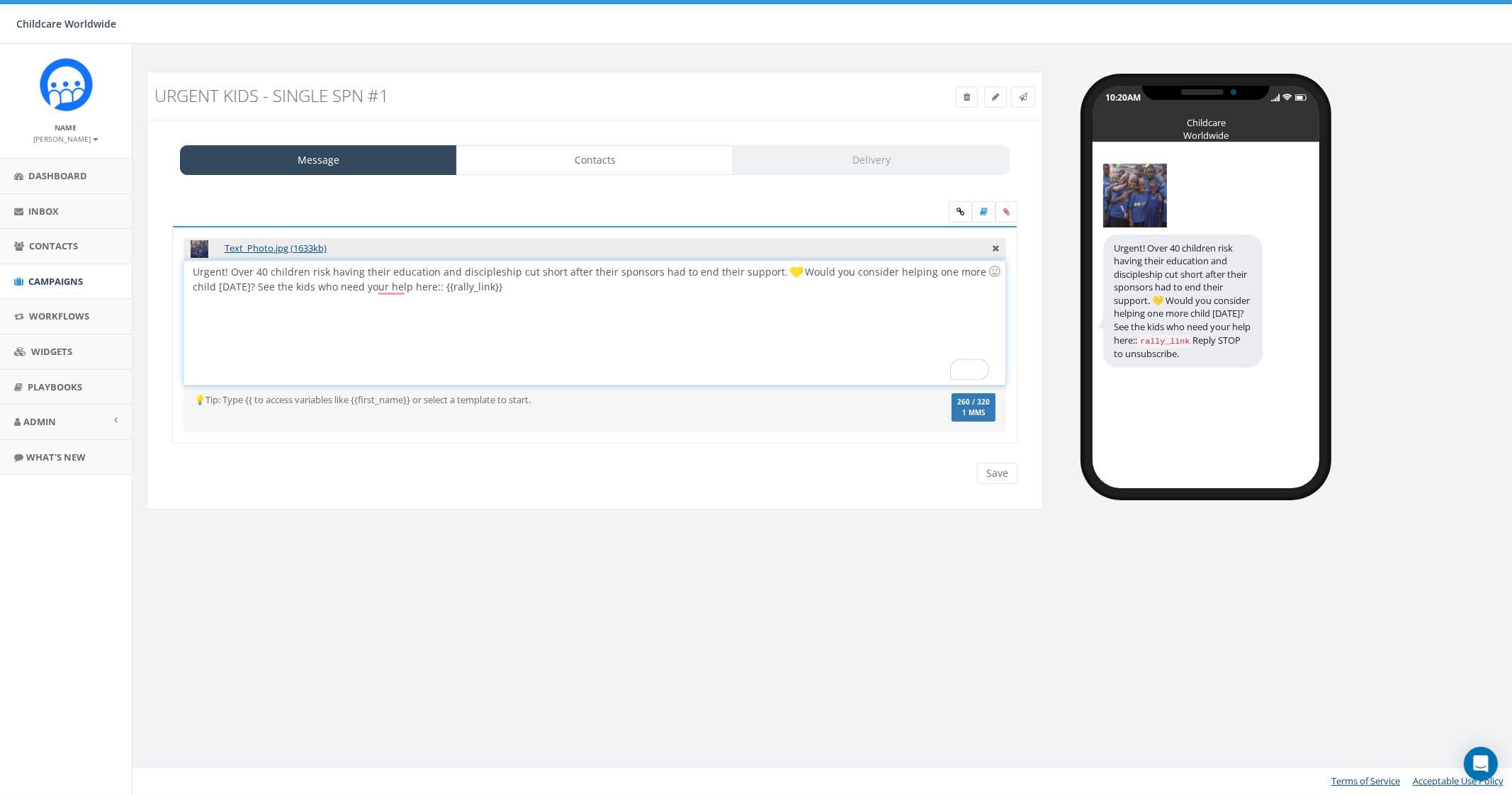
drag, startPoint x: 194, startPoint y: 273, endPoint x: 221, endPoint y: 267, distance: 27.7
click at [199, 273] on div "Urgent! Over 40 children risk having their education and discipleship cut short…" at bounding box center [594, 323] width 820 height 124
click at [989, 468] on input "Save" at bounding box center [997, 473] width 41 height 21
drag, startPoint x: 552, startPoint y: 284, endPoint x: 568, endPoint y: 288, distance: 16.5
click at [553, 284] on div "CHILDCARE WORLDWIDE: Urgent! Over 40 children risk having their education and d…" at bounding box center [594, 323] width 820 height 124
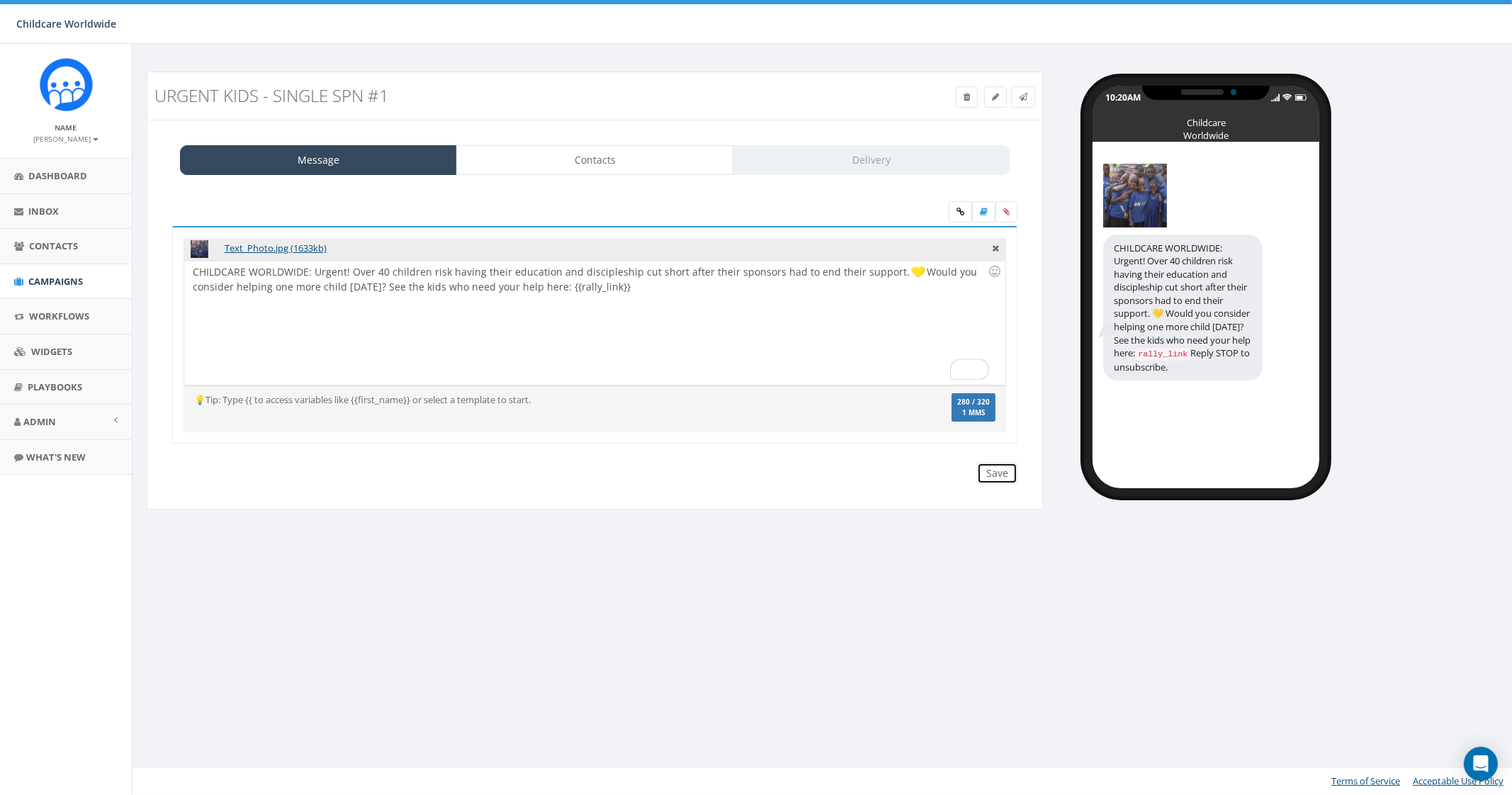
click at [1007, 477] on input "Save" at bounding box center [997, 473] width 41 height 21
click at [1030, 96] on link at bounding box center [1023, 97] width 24 height 21
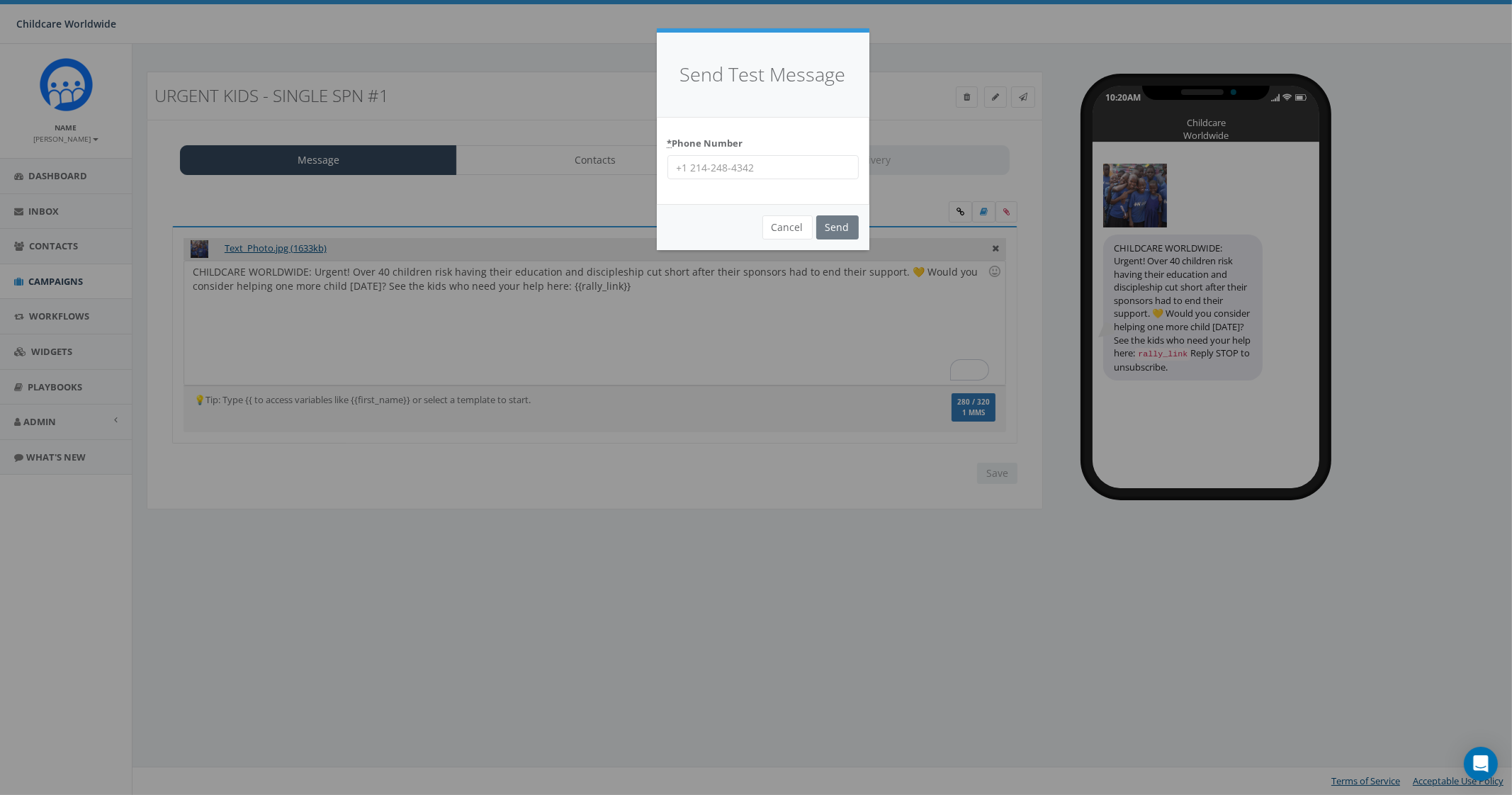
click at [777, 168] on input "* Phone Number" at bounding box center [763, 167] width 192 height 24
type input "9035307951"
drag, startPoint x: 787, startPoint y: 256, endPoint x: 796, endPoint y: 228, distance: 29.4
click at [791, 246] on div "Send Test Message * Phone Number [PHONE_NUMBER] Cancel Send Loading..." at bounding box center [756, 398] width 1512 height 795
click at [794, 215] on button "Cancel" at bounding box center [788, 227] width 51 height 24
